Goal: Transaction & Acquisition: Purchase product/service

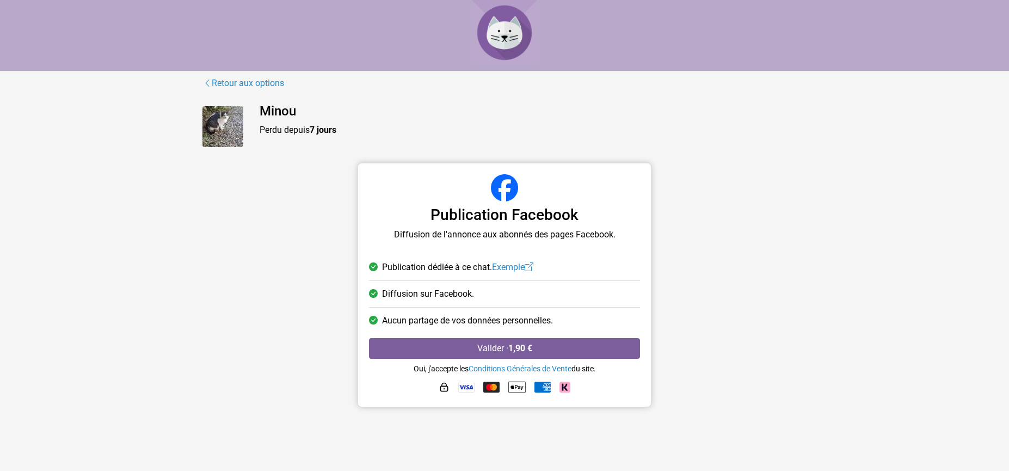
click at [516, 266] on link "Exemple" at bounding box center [512, 267] width 41 height 10
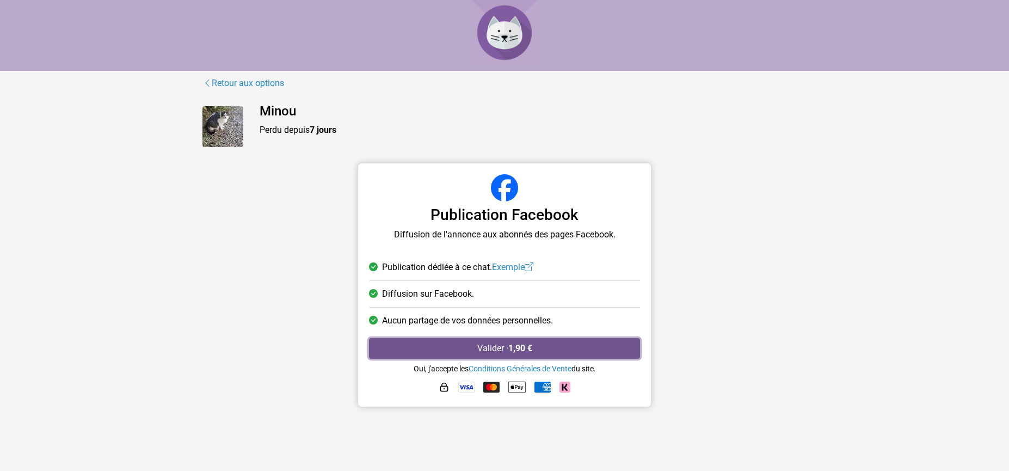
click at [494, 344] on button "Valider · 1,90 €" at bounding box center [504, 348] width 271 height 21
